Goal: Browse casually: Explore the website without a specific task or goal

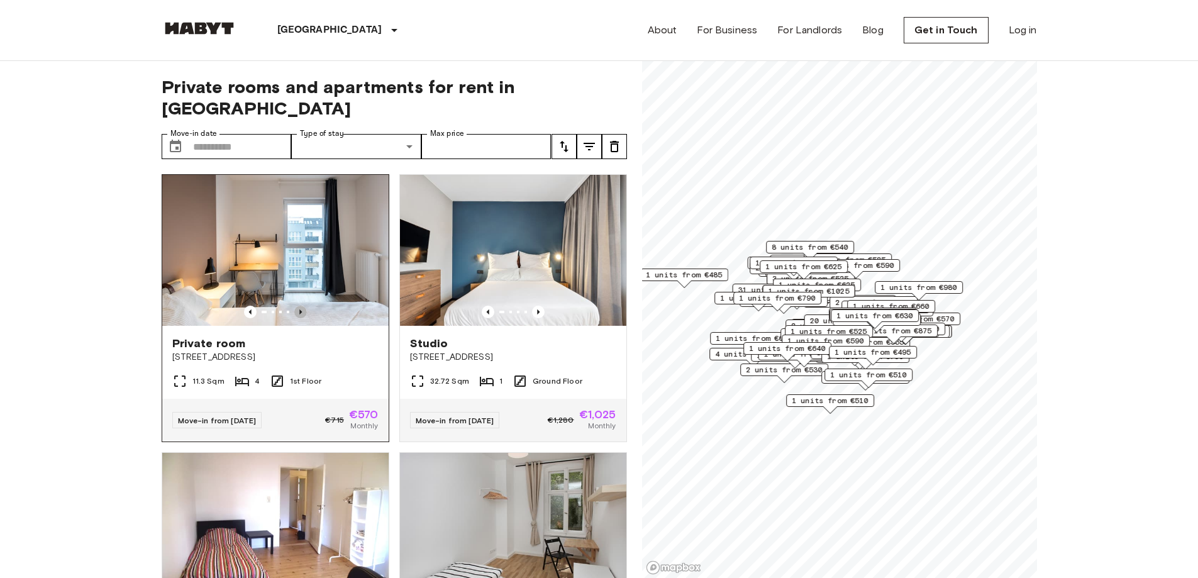
click at [294, 306] on icon "Previous image" at bounding box center [300, 312] width 13 height 13
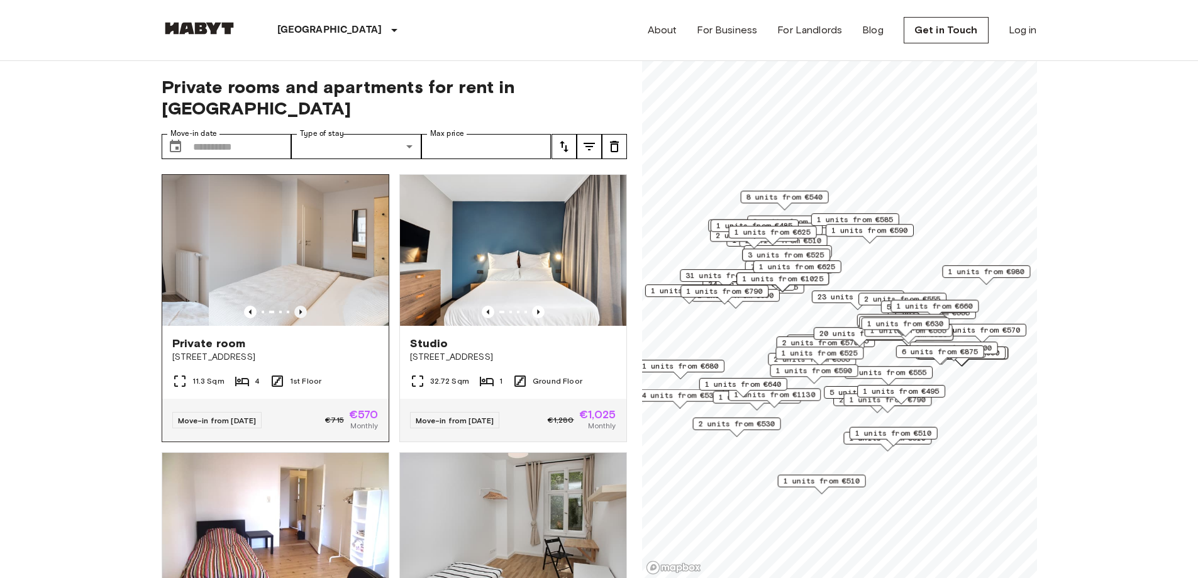
click at [294, 306] on icon "Previous image" at bounding box center [300, 312] width 13 height 13
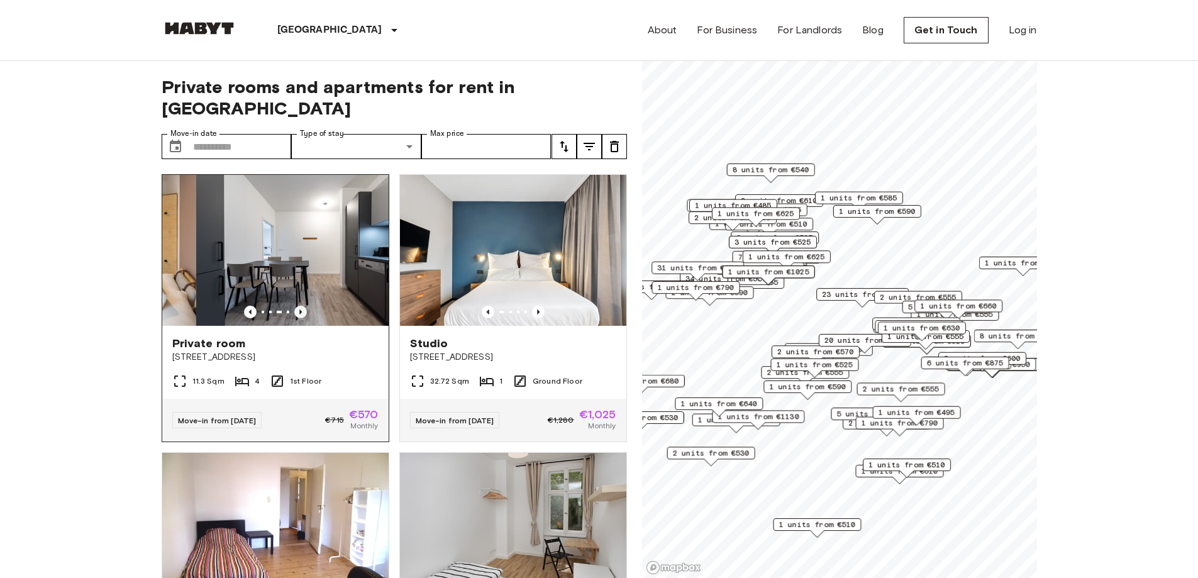
click at [294, 306] on icon "Previous image" at bounding box center [300, 312] width 13 height 13
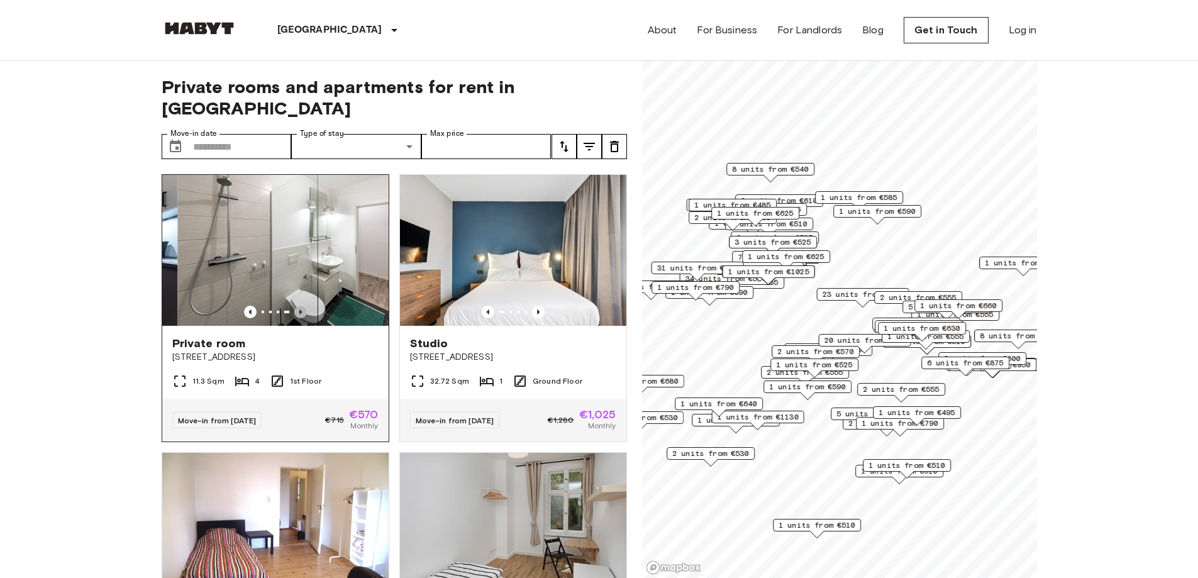
click at [294, 306] on icon "Previous image" at bounding box center [300, 312] width 13 height 13
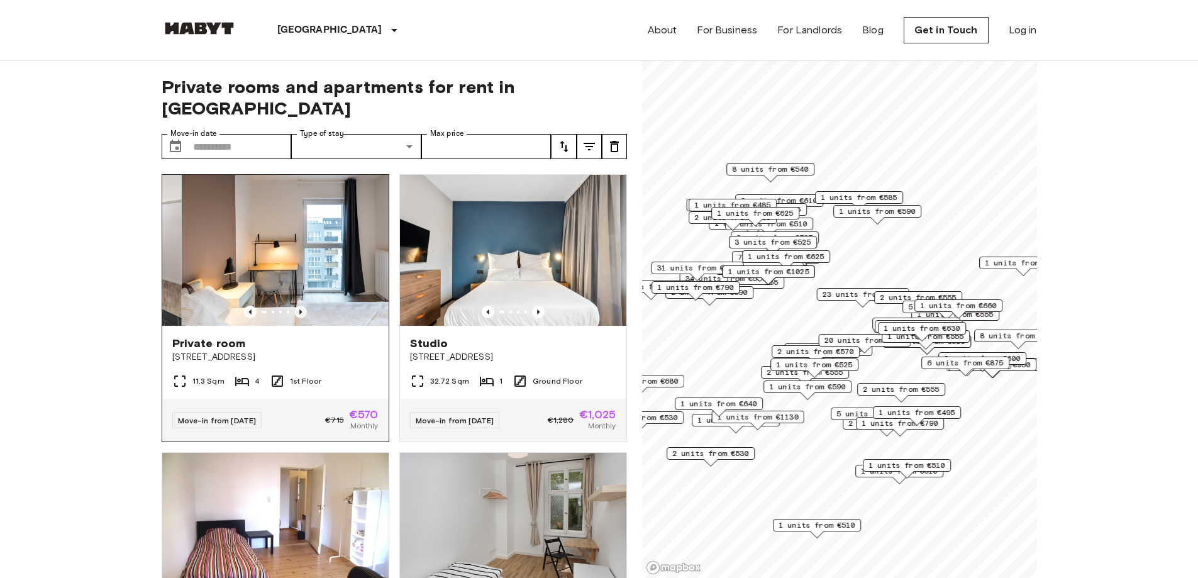
click at [294, 306] on icon "Previous image" at bounding box center [300, 312] width 13 height 13
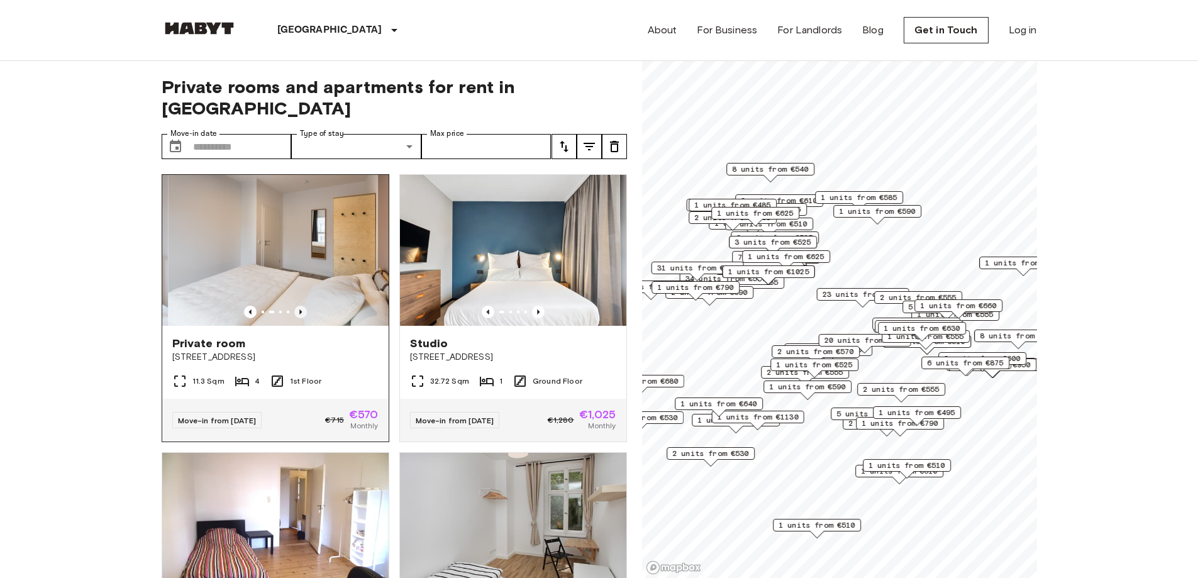
click at [296, 306] on icon "Previous image" at bounding box center [300, 312] width 13 height 13
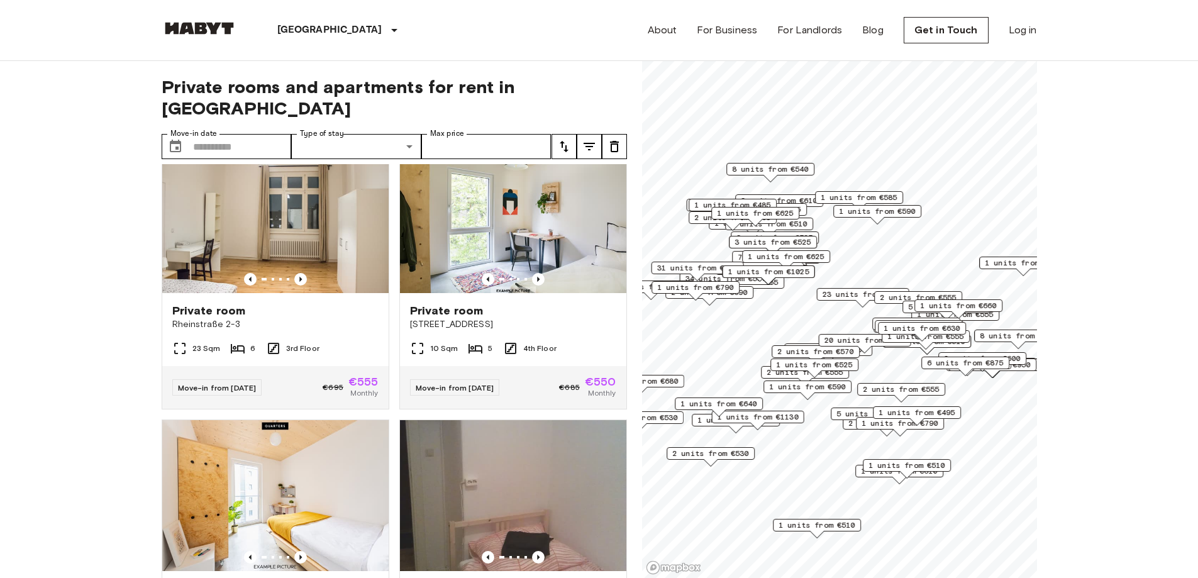
scroll to position [1320, 0]
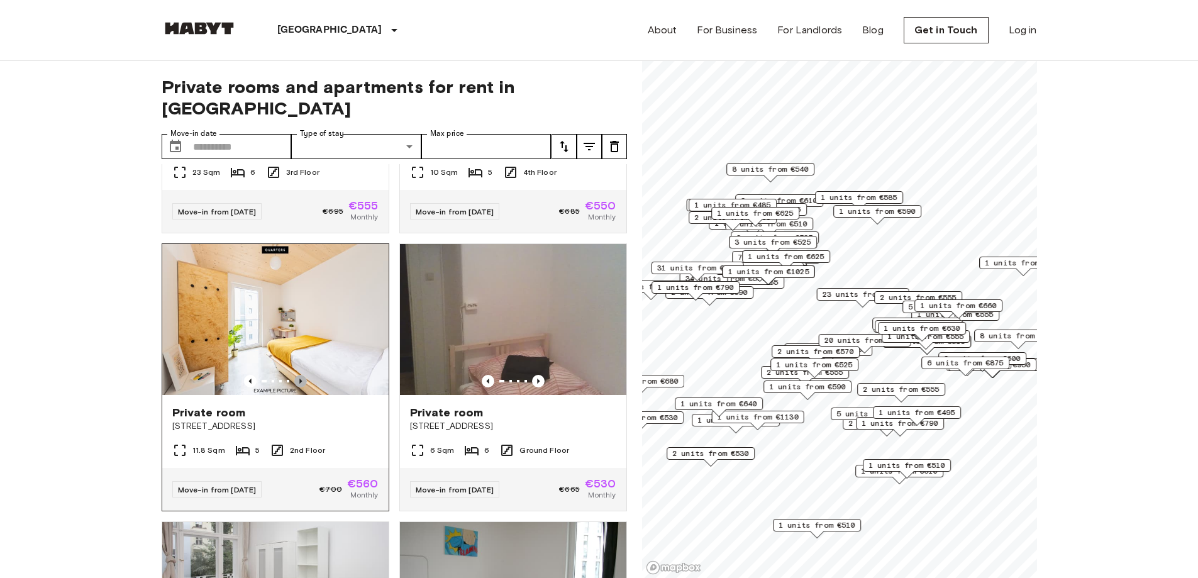
click at [302, 385] on icon "Previous image" at bounding box center [300, 381] width 13 height 13
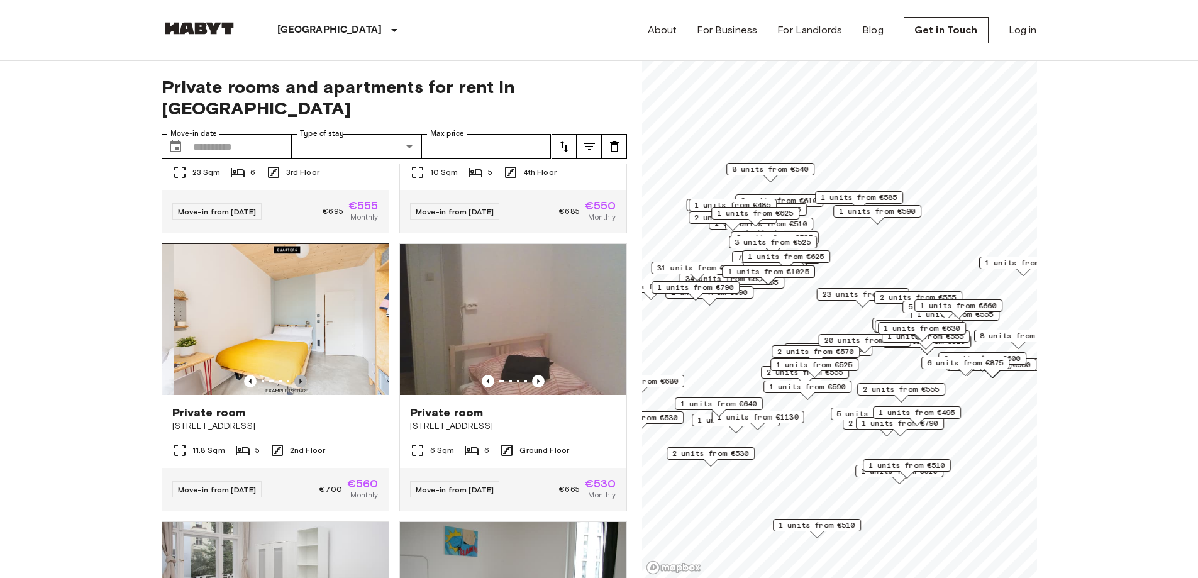
click at [302, 385] on icon "Previous image" at bounding box center [300, 381] width 13 height 13
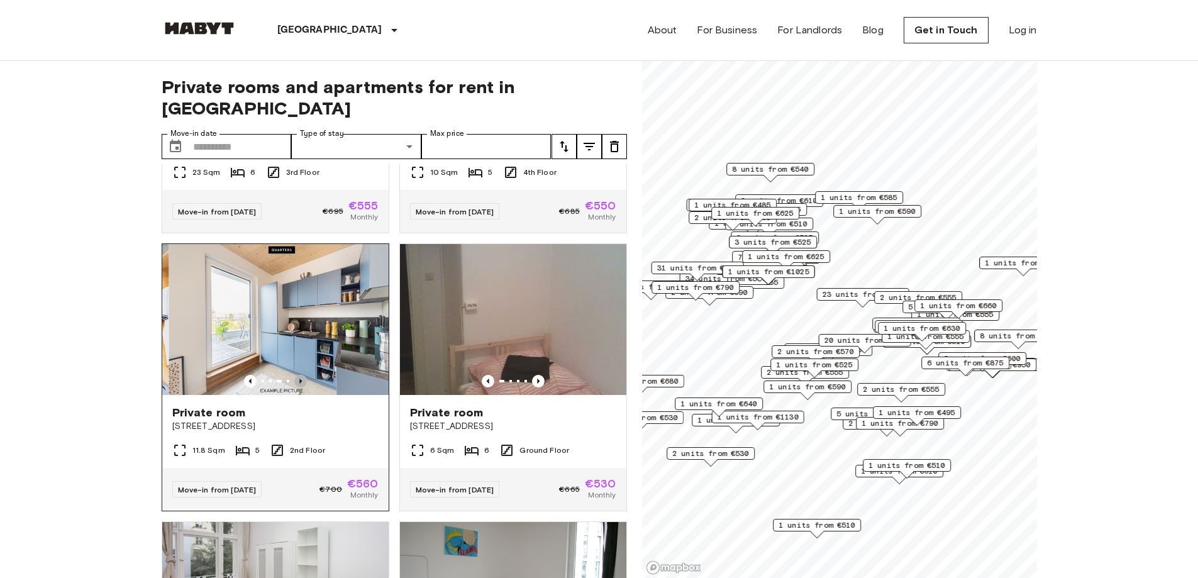
click at [302, 385] on icon "Previous image" at bounding box center [300, 381] width 13 height 13
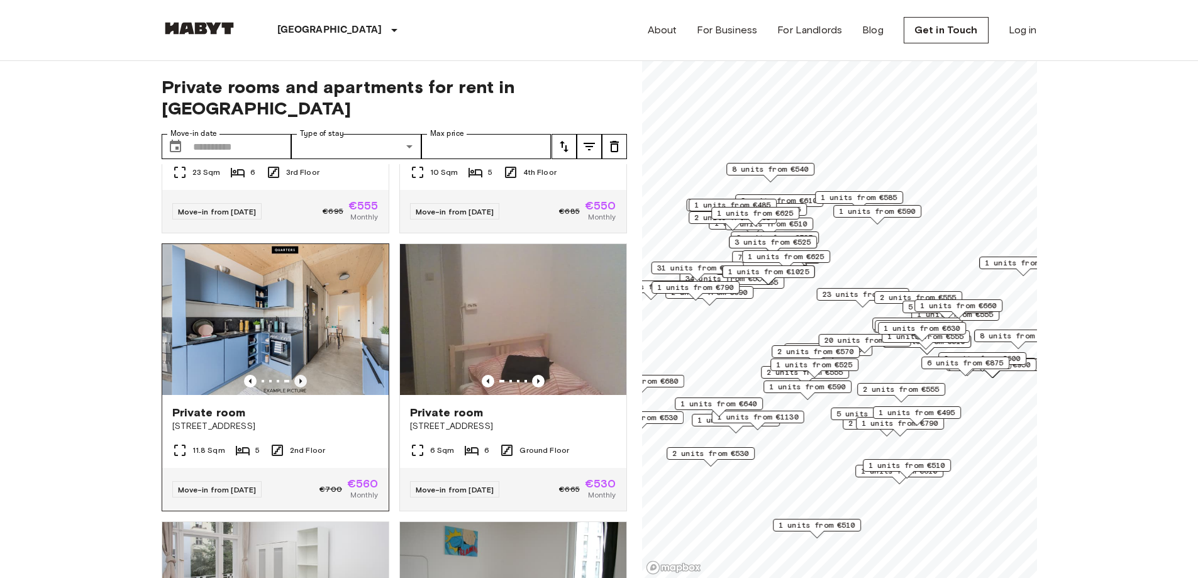
click at [302, 385] on icon "Previous image" at bounding box center [300, 381] width 13 height 13
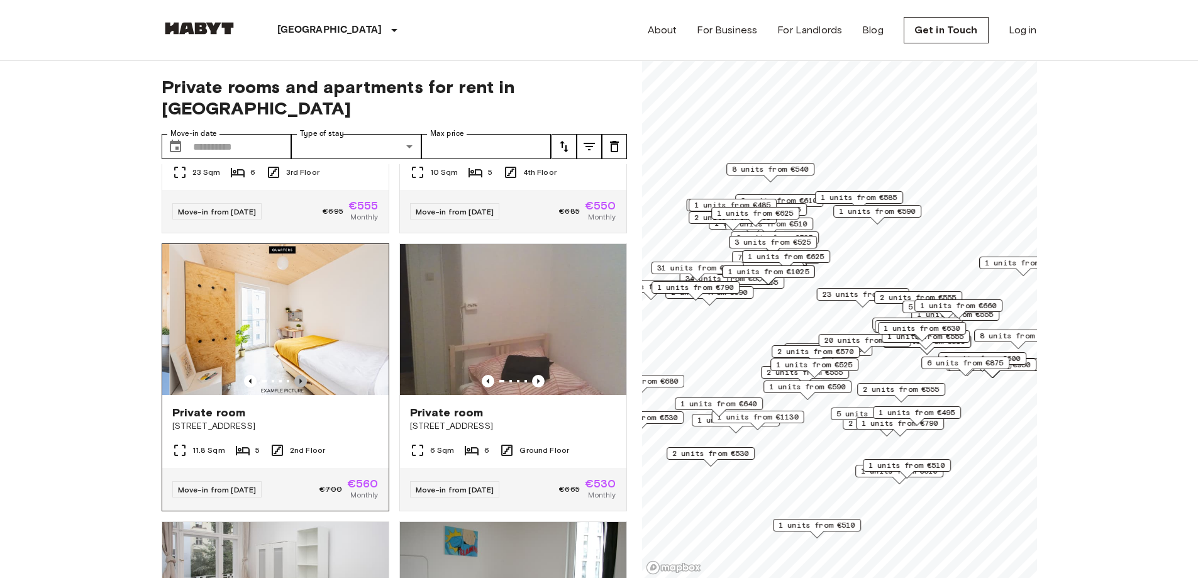
click at [302, 385] on icon "Previous image" at bounding box center [300, 381] width 13 height 13
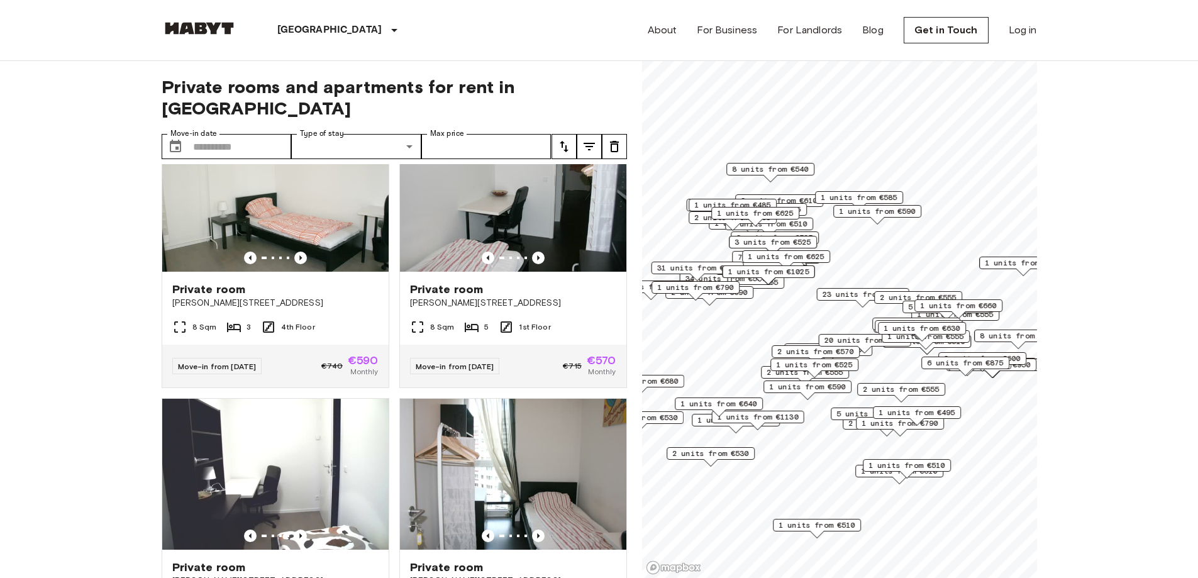
scroll to position [2441, 0]
